Goal: Information Seeking & Learning: Understand process/instructions

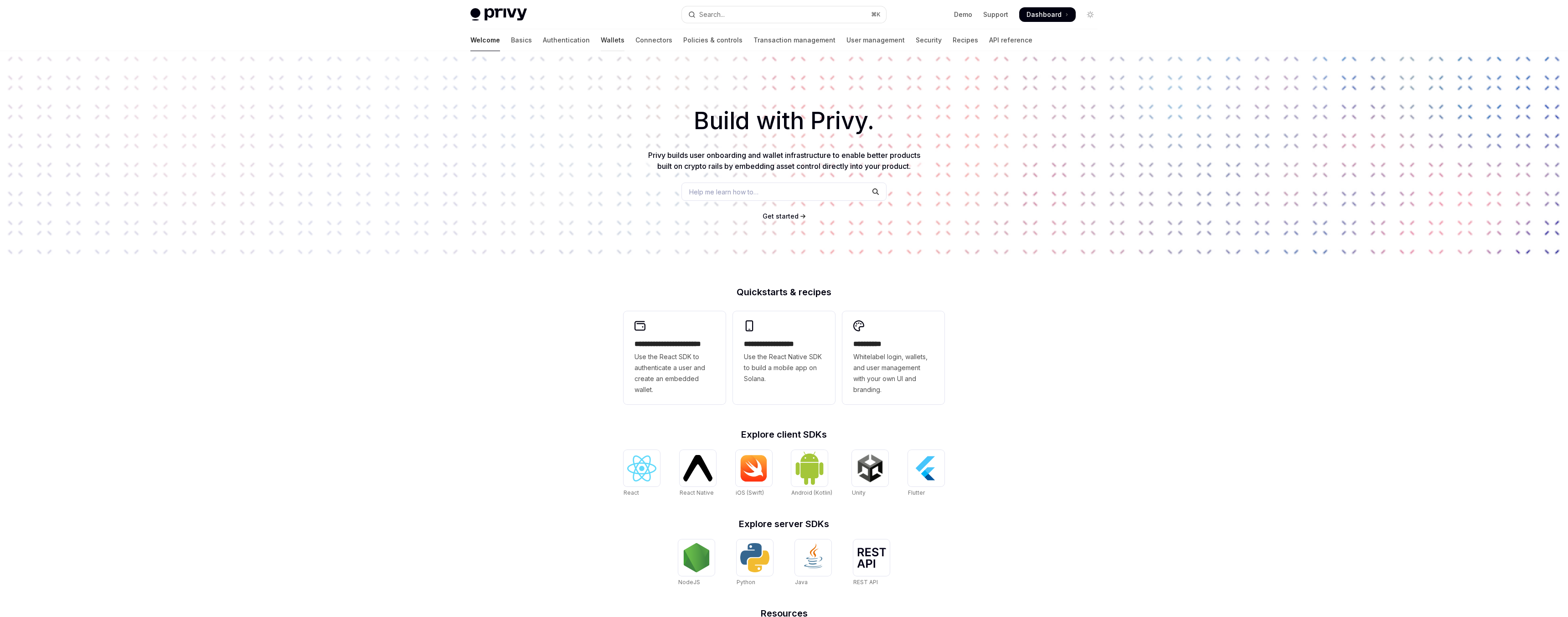
click at [601, 35] on link "Wallets" at bounding box center [613, 40] width 24 height 22
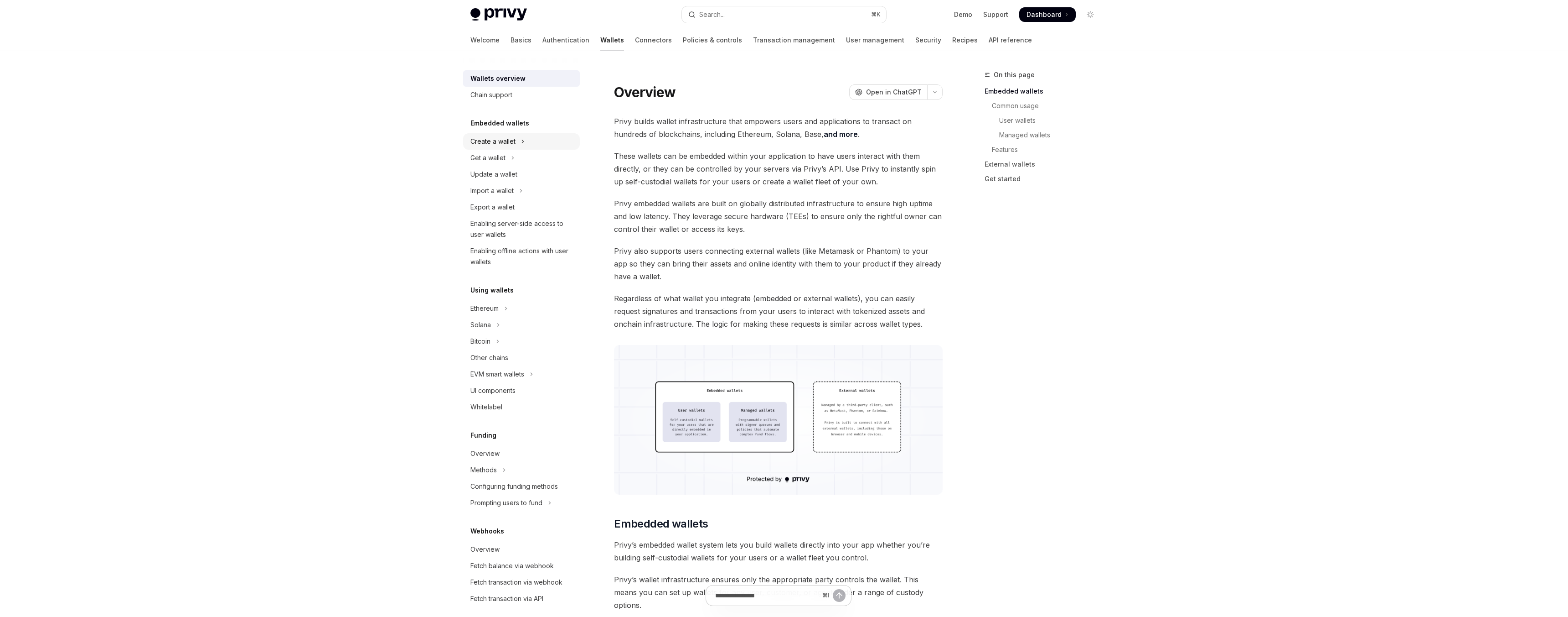
click at [522, 140] on icon "Toggle Create a wallet section" at bounding box center [523, 141] width 3 height 11
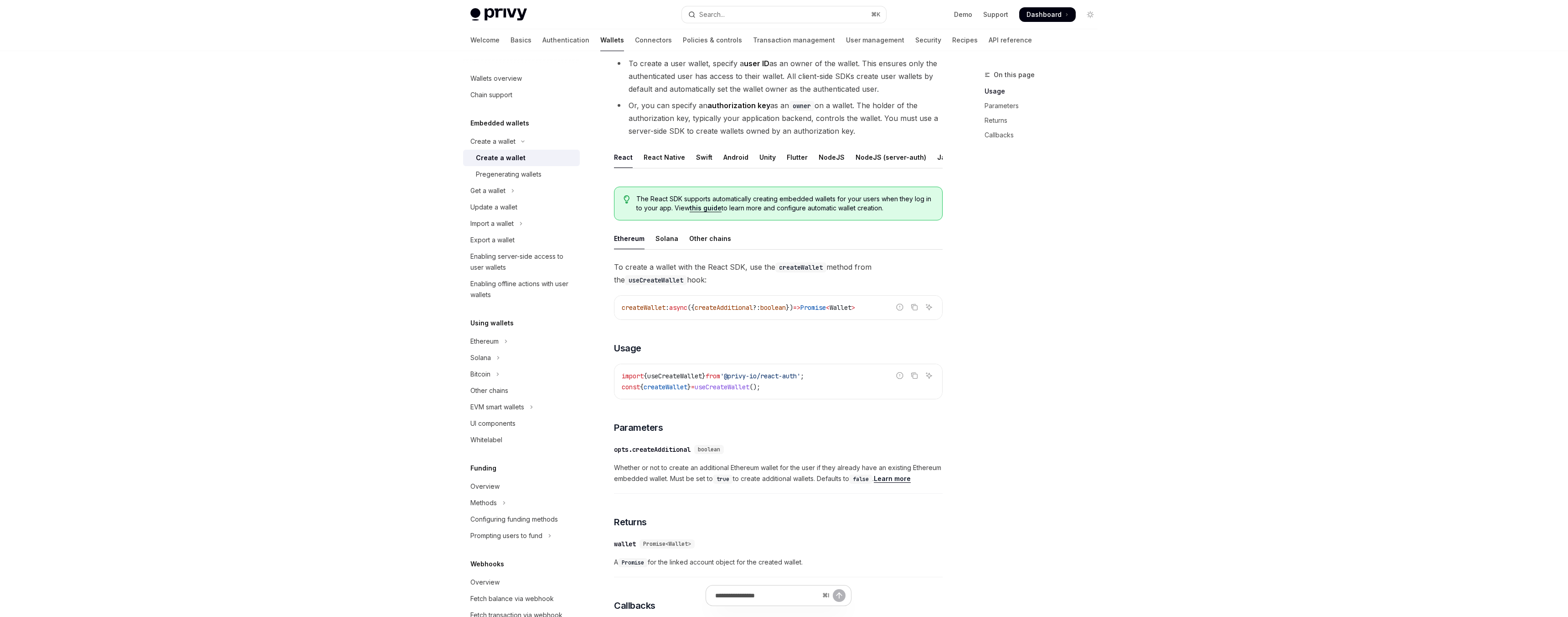
scroll to position [93, 0]
click at [818, 157] on div "NodeJS" at bounding box center [831, 156] width 26 height 22
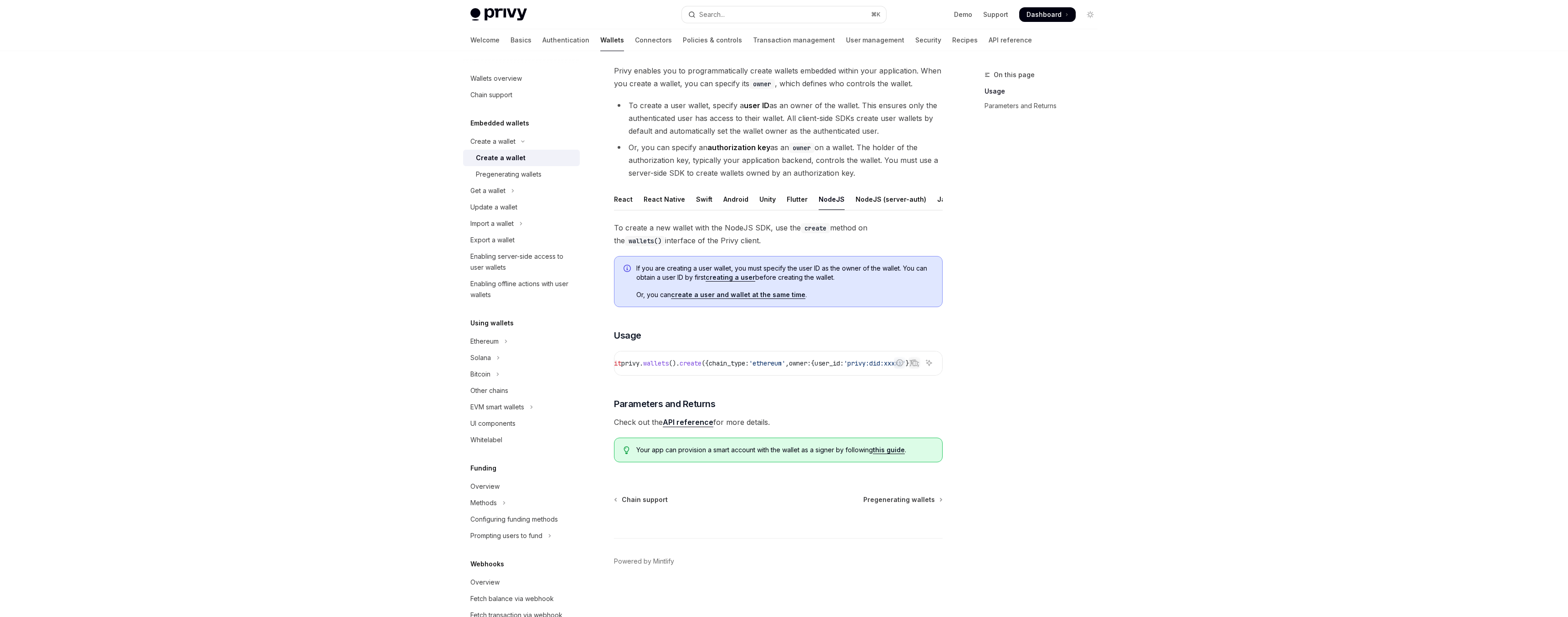
scroll to position [0, 184]
click at [874, 198] on div "NodeJS (server-auth)" at bounding box center [891, 199] width 71 height 22
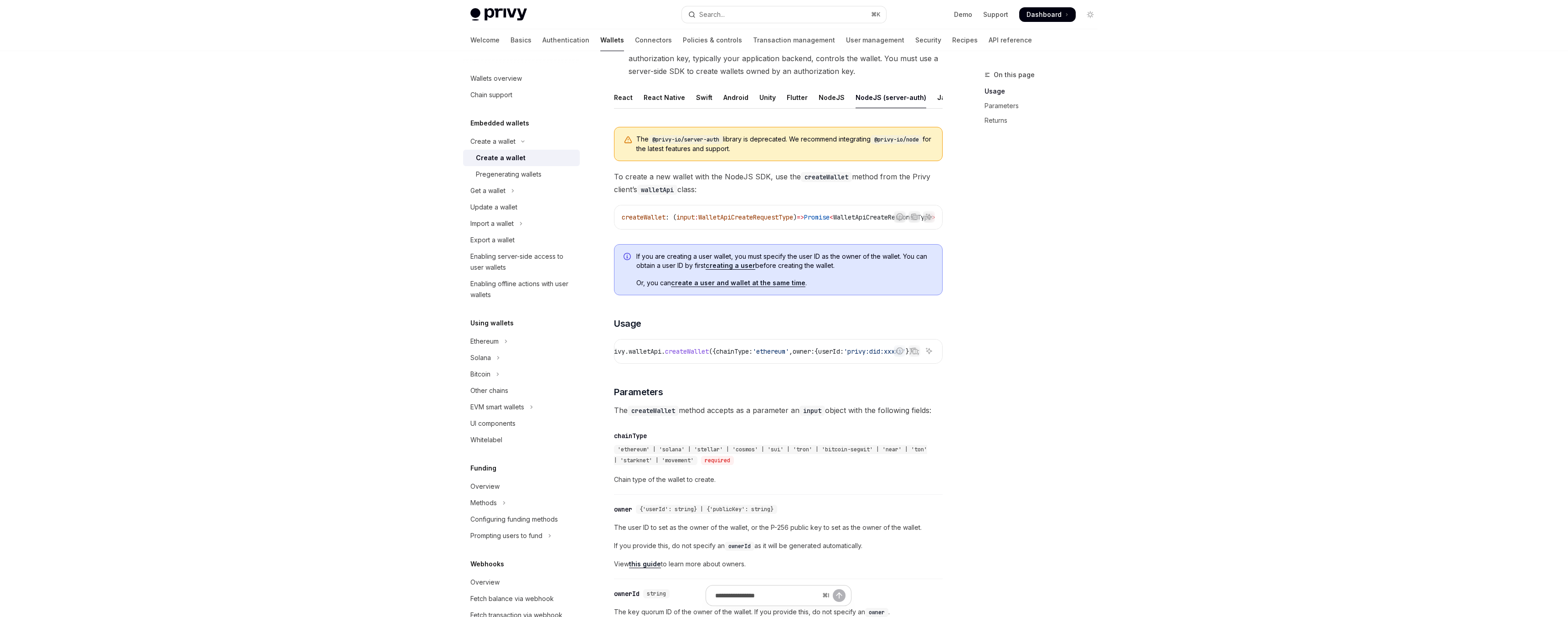
scroll to position [0, 196]
type textarea "*"
